Goal: Task Accomplishment & Management: Manage account settings

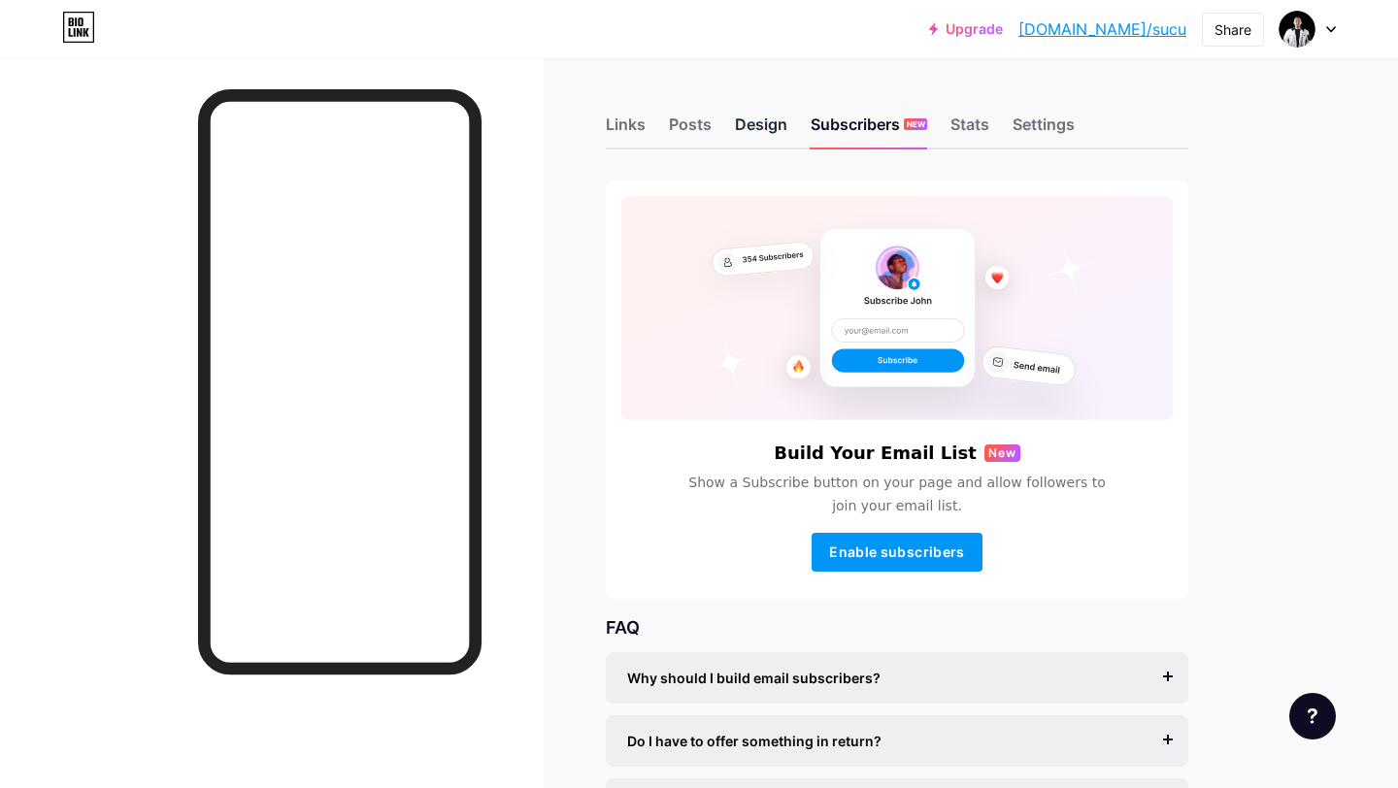
click at [771, 136] on div "Design" at bounding box center [761, 130] width 52 height 35
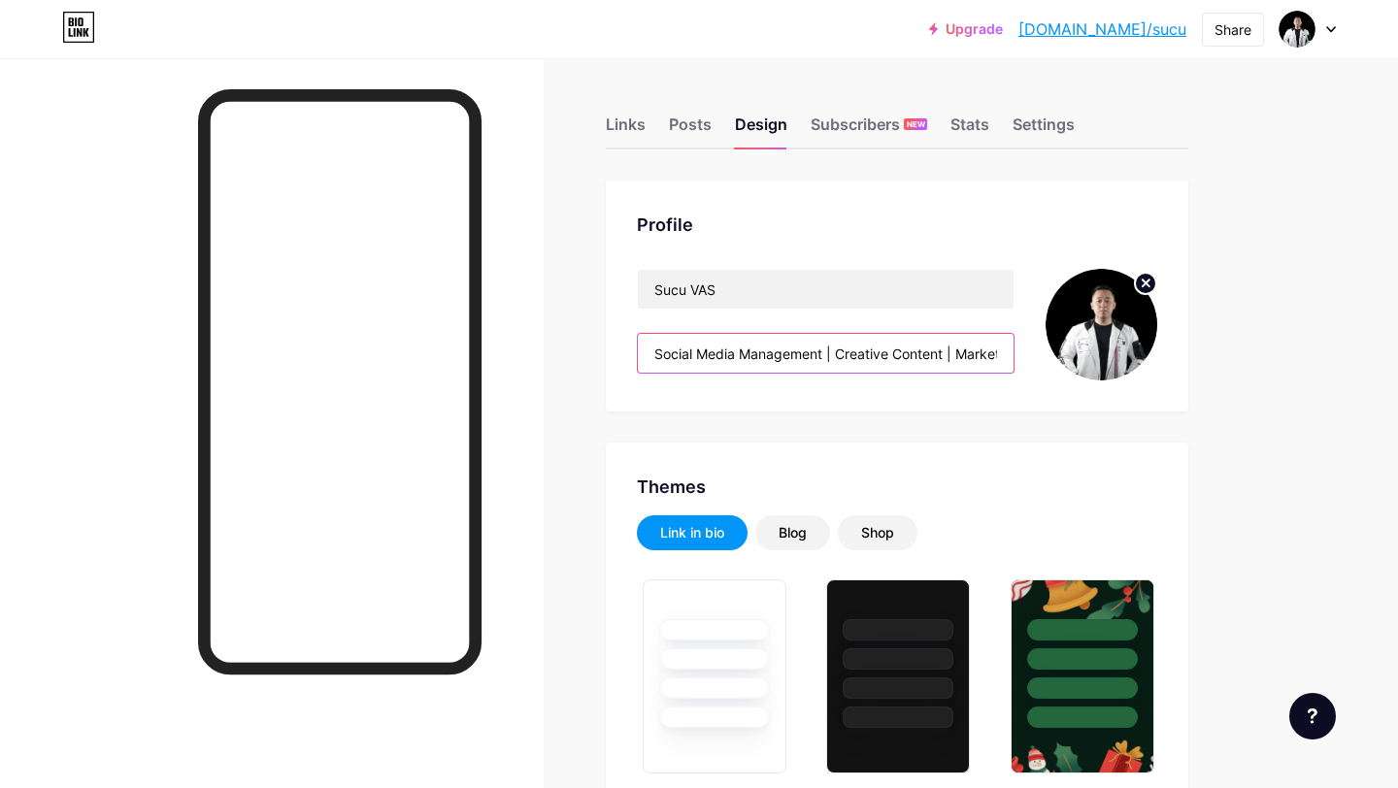
click at [837, 348] on input "Social Media Management | Creative Content | Marketing Support | Your behind th…" at bounding box center [826, 353] width 376 height 39
click at [960, 347] on input "Social Media Management | Creative Content | Marketing Support | Your behind th…" at bounding box center [826, 353] width 376 height 39
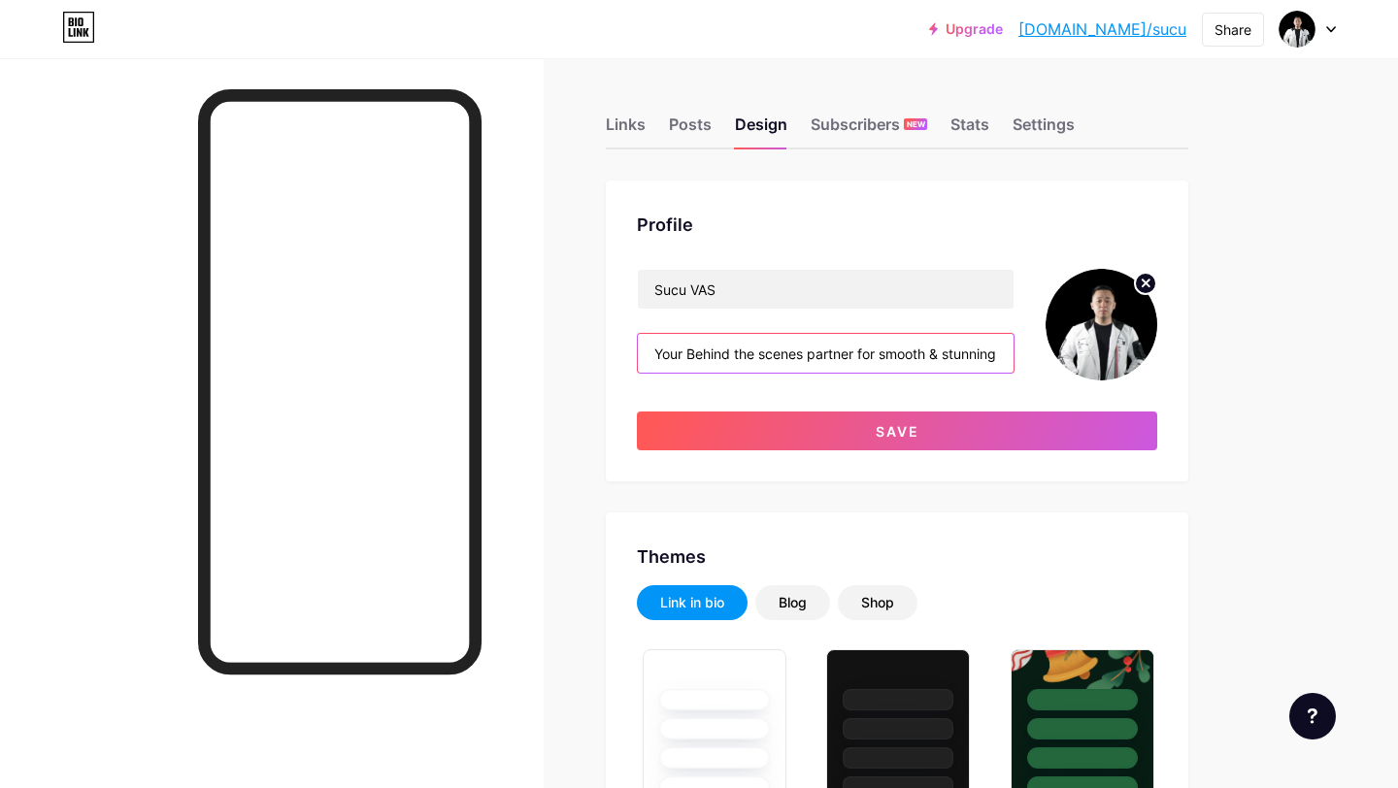
click at [738, 347] on input "Your Behind the scenes partner for smooth & stunning brand presence." at bounding box center [826, 353] width 376 height 39
click at [772, 358] on input "Your Behind The scenes partner for smooth & stunning brand presence." at bounding box center [826, 353] width 376 height 39
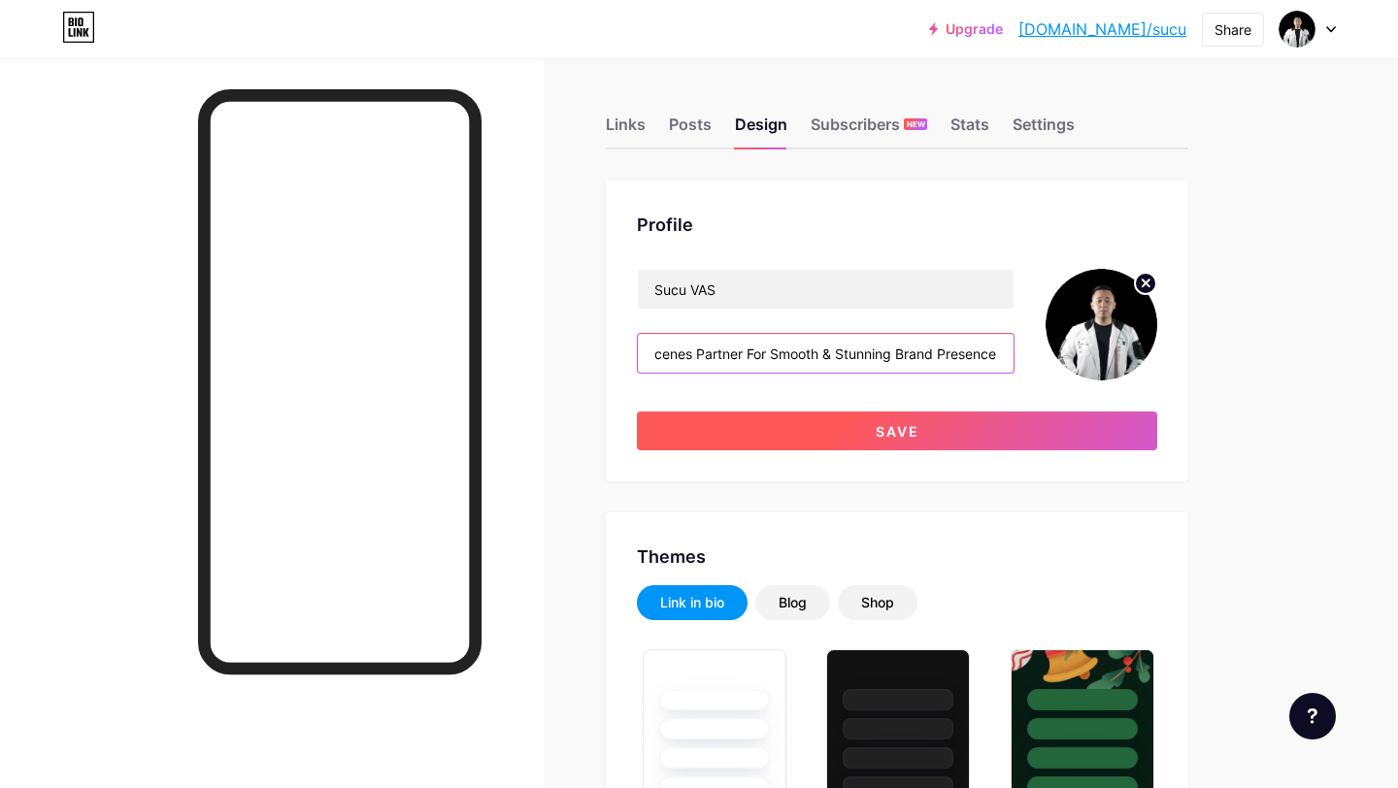
type input "Your Behind The Scenes Partner For Smooth & Stunning Brand Presence."
click at [896, 424] on span "Save" at bounding box center [897, 431] width 44 height 17
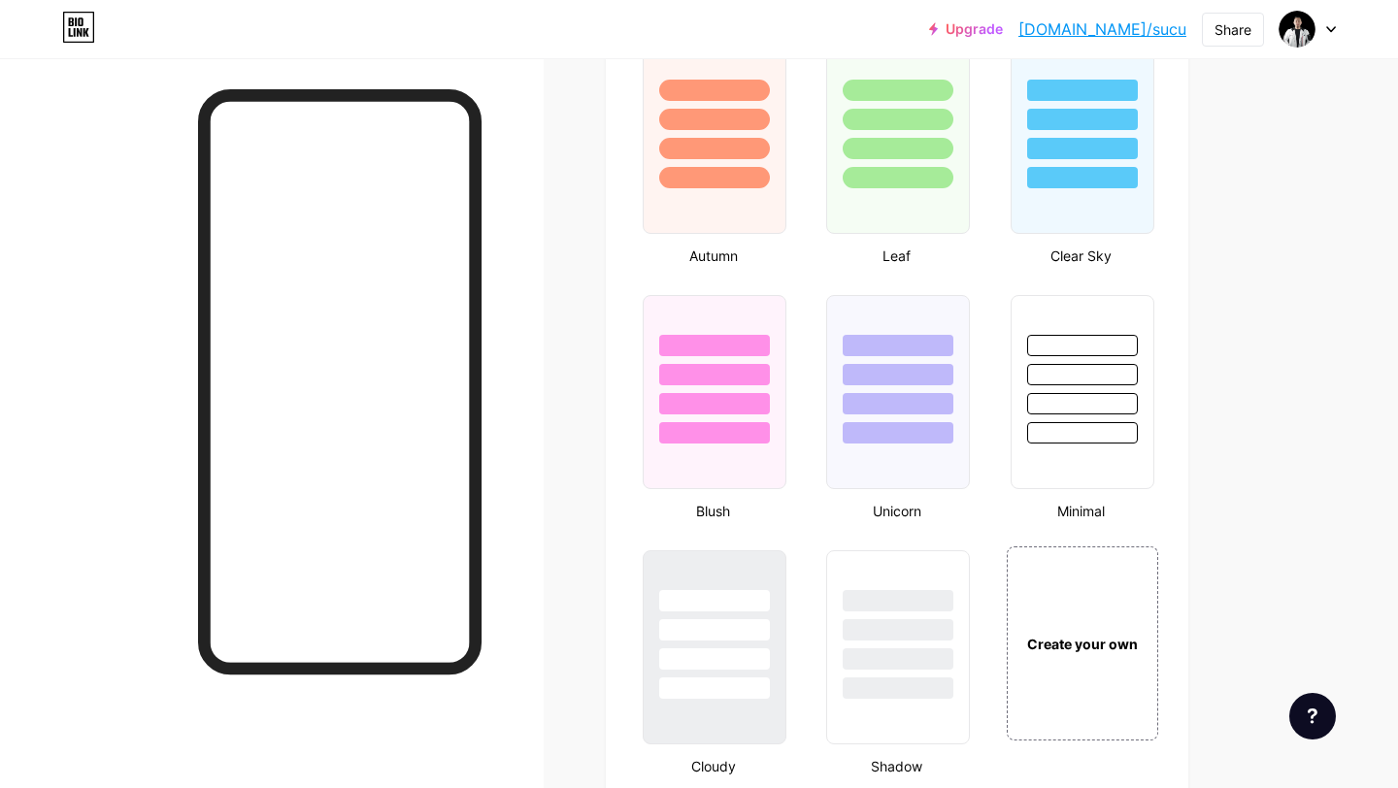
scroll to position [1892, 0]
